Goal: Transaction & Acquisition: Purchase product/service

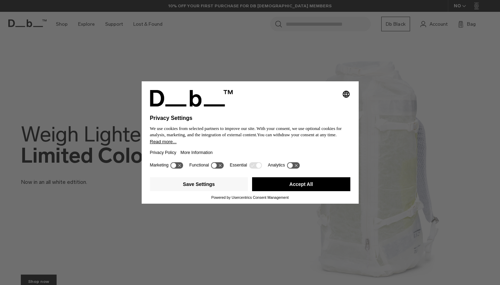
click at [271, 186] on button "Accept All" at bounding box center [301, 184] width 98 height 14
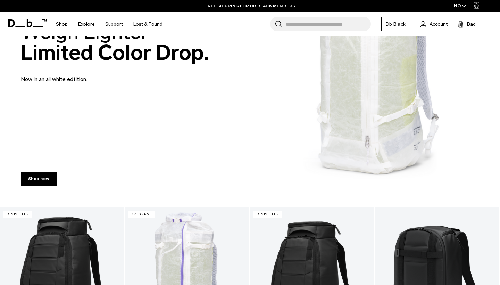
scroll to position [99, 0]
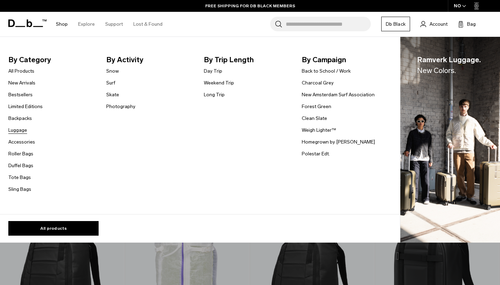
click at [20, 129] on link "Luggage" at bounding box center [17, 129] width 19 height 7
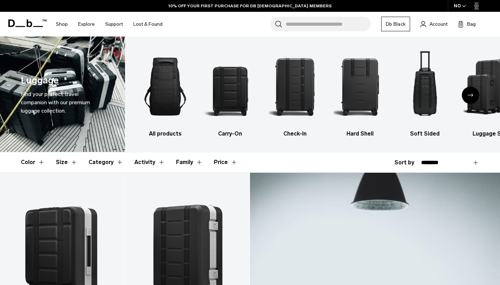
click at [73, 163] on button "Size" at bounding box center [67, 162] width 22 height 20
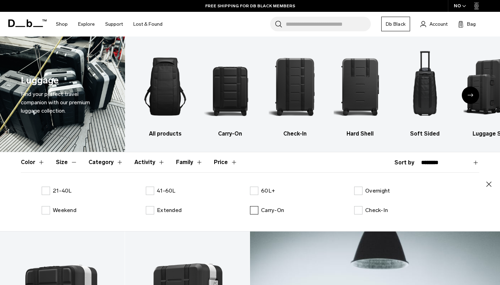
click at [256, 210] on label "Carry-On" at bounding box center [267, 210] width 34 height 8
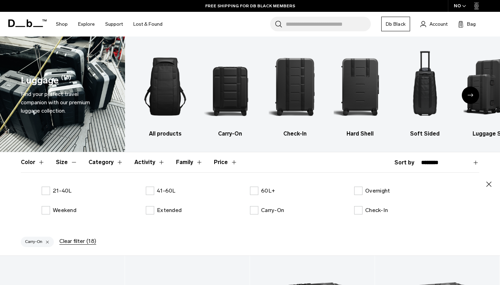
click at [490, 181] on icon "button" at bounding box center [489, 184] width 8 height 8
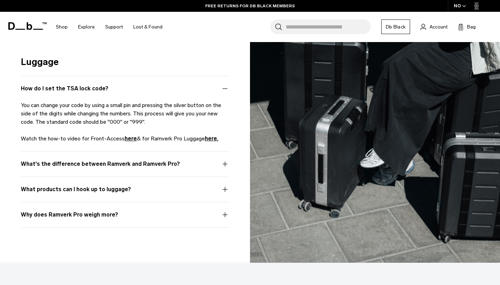
scroll to position [1196, 0]
click at [222, 163] on button "What's the difference between Ramverk and Ramverk Pro?" at bounding box center [125, 168] width 208 height 17
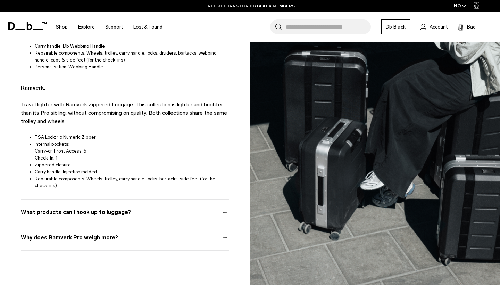
scroll to position [1406, 0]
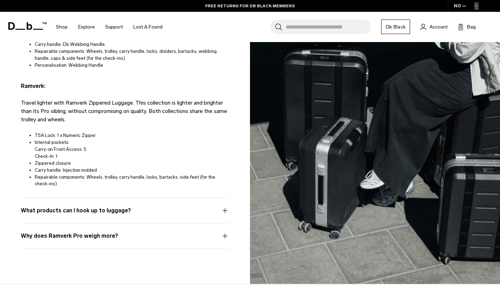
click at [226, 210] on button "What products can I hook up to luggage?" at bounding box center [125, 214] width 208 height 17
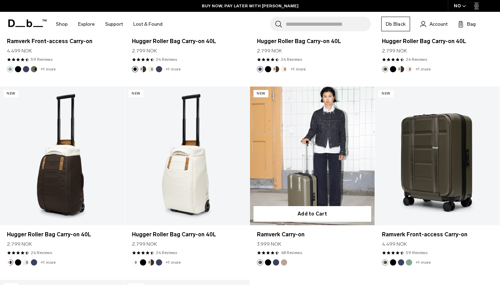
scroll to position [689, 0]
click at [324, 187] on link "Ramverk Carry-on" at bounding box center [312, 156] width 125 height 139
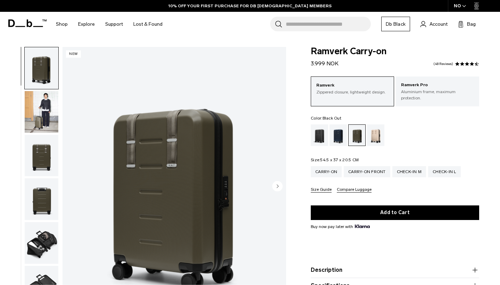
click at [321, 134] on div "Black Out" at bounding box center [320, 135] width 18 height 22
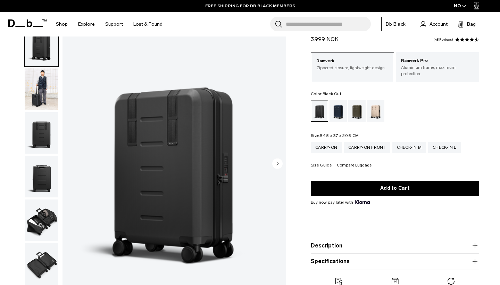
scroll to position [39, 0]
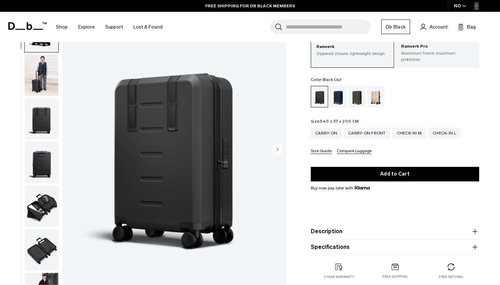
click at [284, 149] on img "1 / 11" at bounding box center [175, 149] width 224 height 279
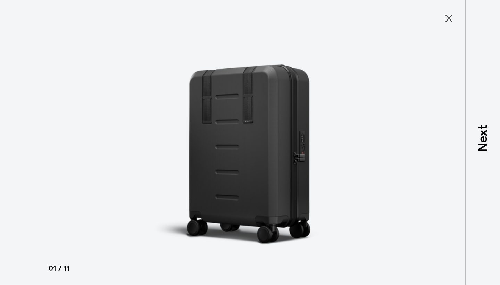
type button "Close"
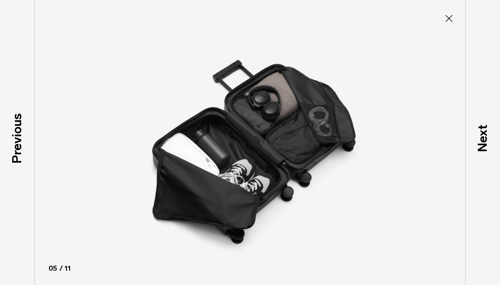
scroll to position [205, 0]
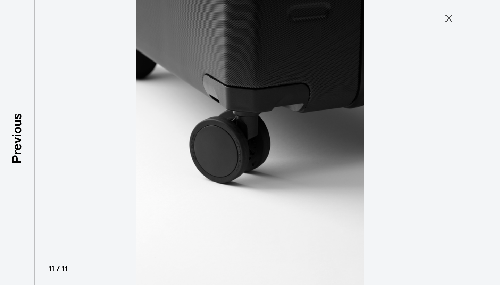
click at [448, 20] on icon at bounding box center [449, 18] width 7 height 7
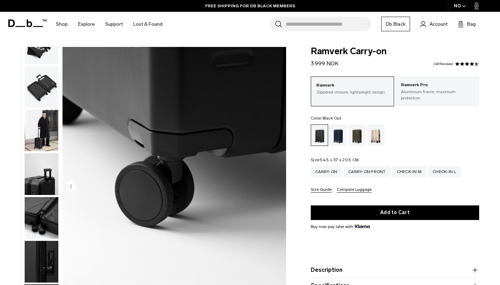
scroll to position [0, 0]
